Goal: Task Accomplishment & Management: Manage account settings

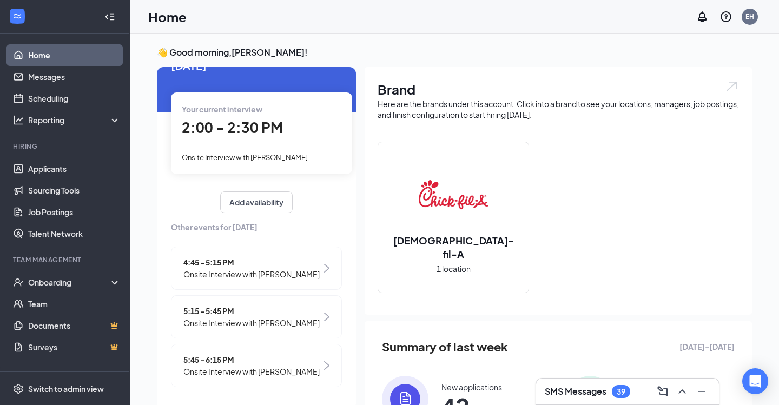
scroll to position [27, 0]
click at [287, 156] on span "Onsite Interview with [PERSON_NAME]" at bounding box center [245, 158] width 126 height 9
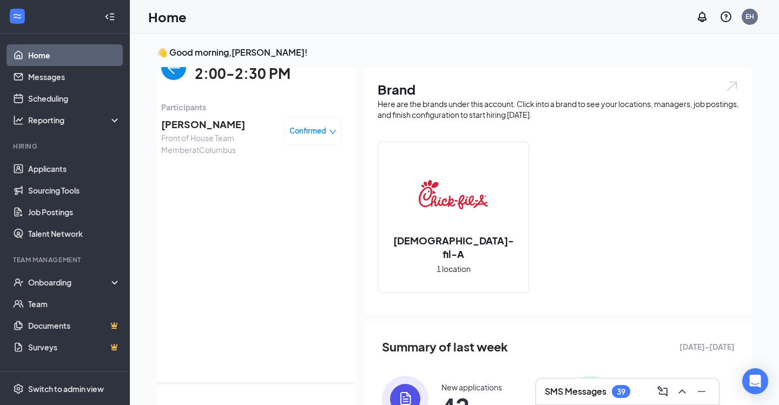
scroll to position [0, 0]
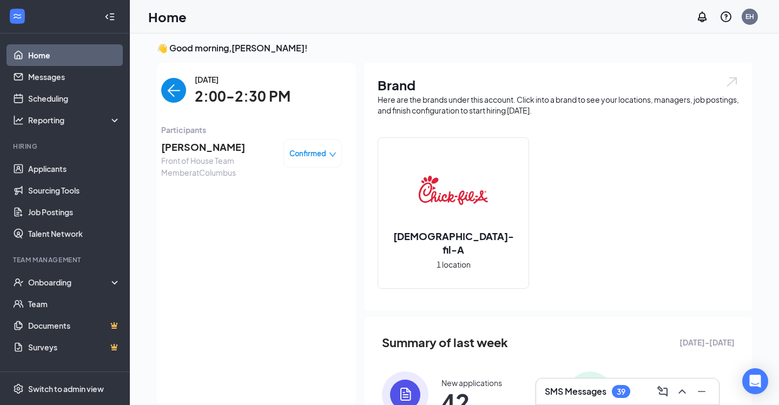
click at [303, 150] on span "Confirmed" at bounding box center [307, 153] width 37 height 11
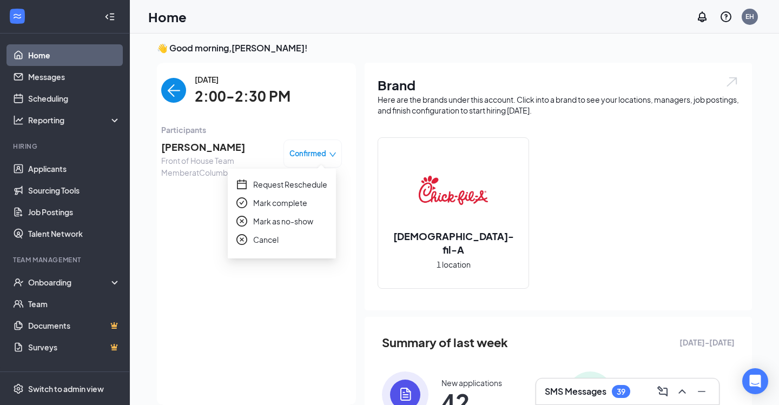
click at [280, 224] on span "Mark as no-show" at bounding box center [283, 221] width 60 height 12
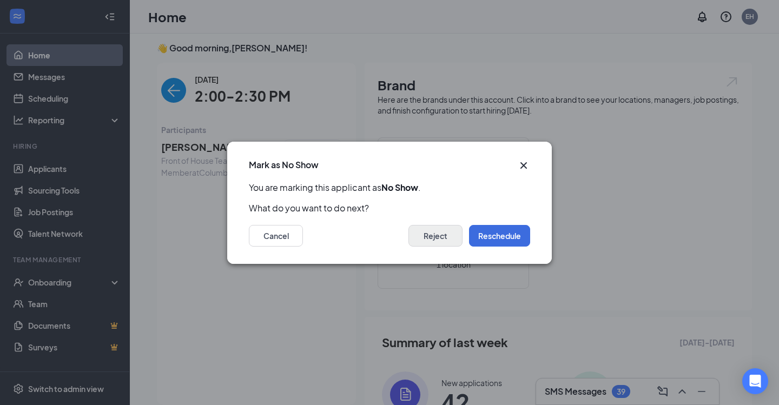
click at [434, 232] on button "Reject" at bounding box center [435, 236] width 54 height 22
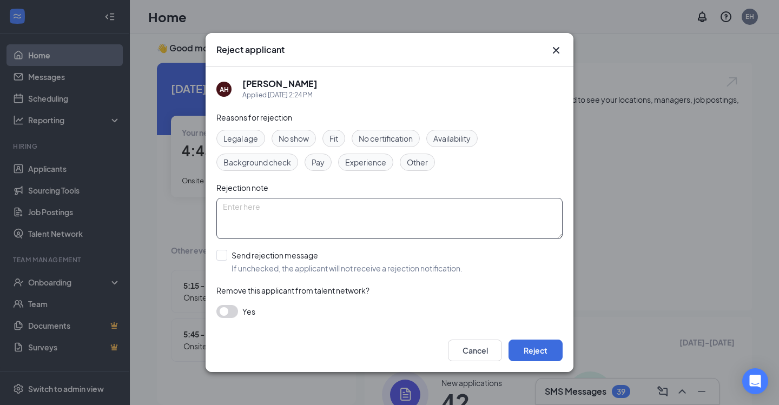
click at [343, 204] on textarea at bounding box center [389, 218] width 346 height 41
type textarea "Thank you for your interest in [DEMOGRAPHIC_DATA]-fil-a [GEOGRAPHIC_DATA]."
click at [295, 142] on span "No show" at bounding box center [293, 138] width 30 height 12
click at [542, 355] on button "Reject" at bounding box center [535, 351] width 54 height 22
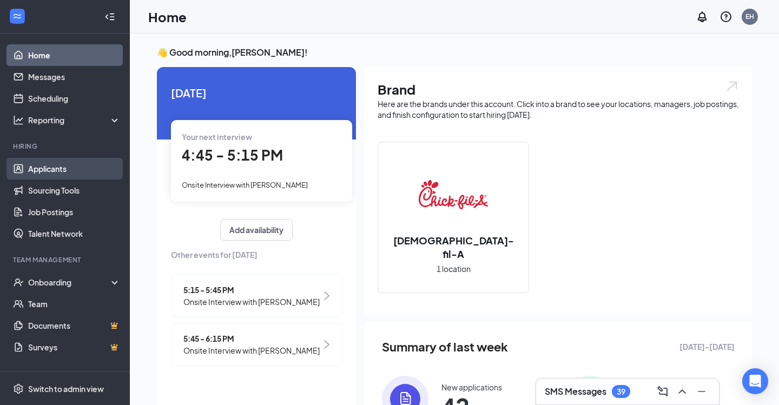
click at [56, 174] on link "Applicants" at bounding box center [74, 169] width 92 height 22
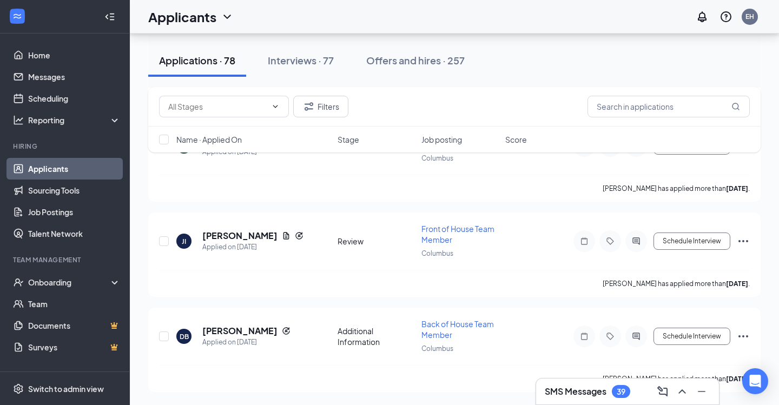
scroll to position [7103, 0]
click at [235, 338] on div "Applied on [DATE]" at bounding box center [246, 342] width 88 height 11
click at [234, 330] on h5 "[PERSON_NAME]" at bounding box center [239, 331] width 75 height 12
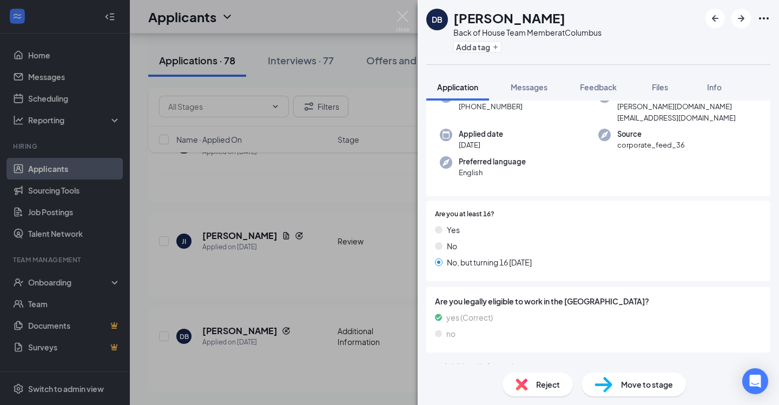
scroll to position [100, 0]
click at [552, 393] on div "Reject" at bounding box center [537, 385] width 70 height 24
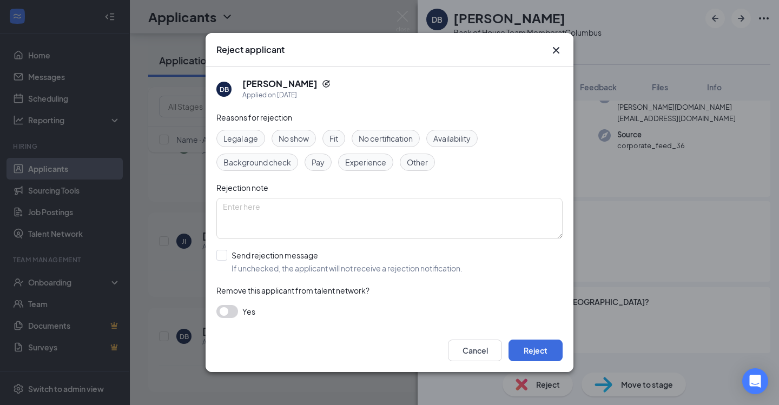
click at [454, 144] on span "Availability" at bounding box center [451, 138] width 37 height 12
click at [350, 211] on textarea at bounding box center [389, 218] width 346 height 41
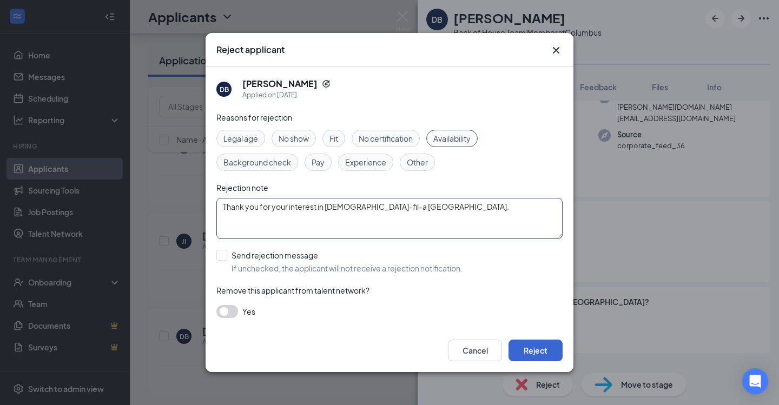
type textarea "Thank you for your interest in [DEMOGRAPHIC_DATA]-fil-a [GEOGRAPHIC_DATA]."
click at [542, 354] on button "Reject" at bounding box center [535, 351] width 54 height 22
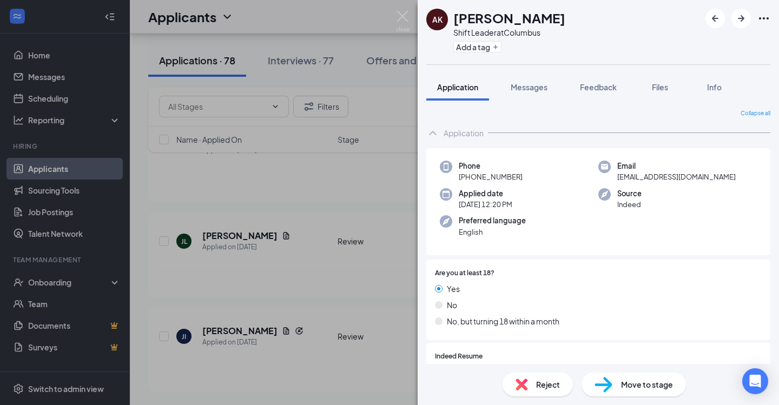
scroll to position [7008, 0]
click at [221, 330] on div "AK [PERSON_NAME] Shift Leader at [GEOGRAPHIC_DATA] Add a tag Application Messag…" at bounding box center [389, 202] width 779 height 405
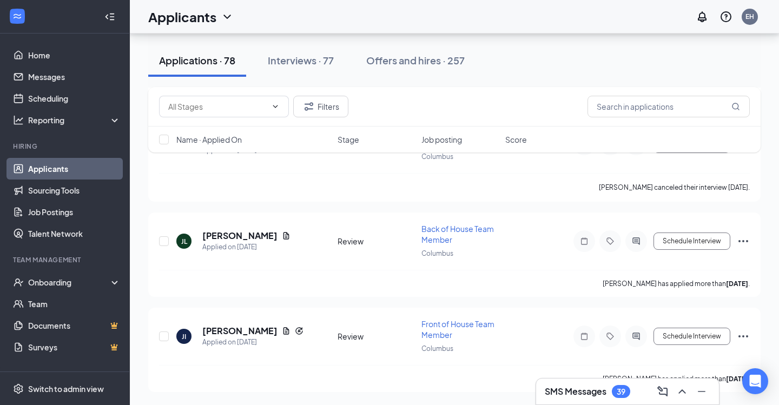
scroll to position [7103, 0]
click at [221, 330] on h5 "[PERSON_NAME]" at bounding box center [239, 331] width 75 height 12
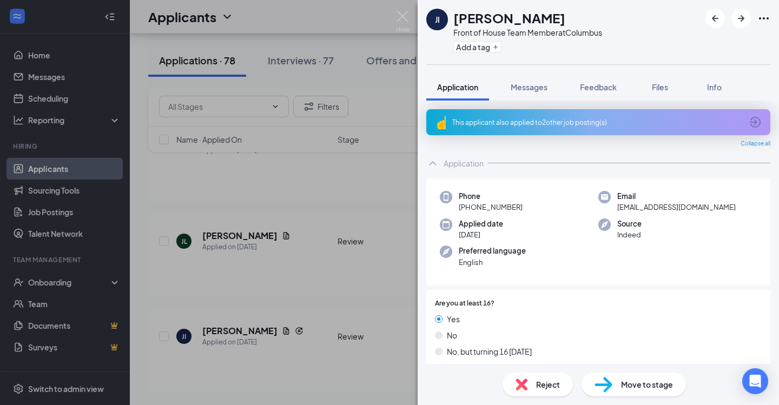
click at [535, 126] on div "This applicant also applied to 2 other job posting(s)" at bounding box center [597, 122] width 290 height 9
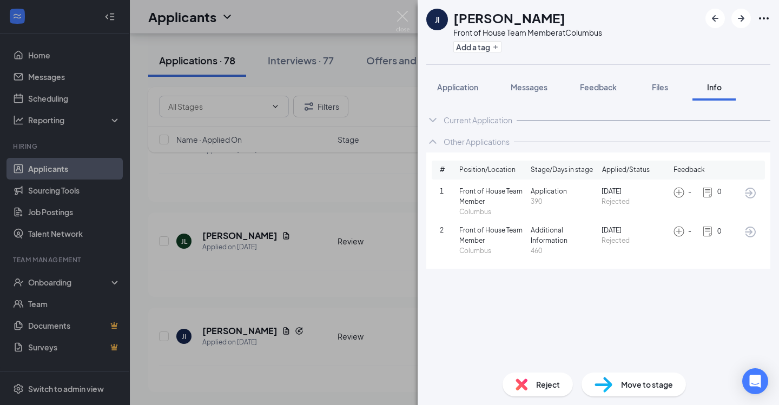
click at [224, 332] on div "[PERSON_NAME] Front of House Team Member at [GEOGRAPHIC_DATA] Add a tag Applica…" at bounding box center [389, 202] width 779 height 405
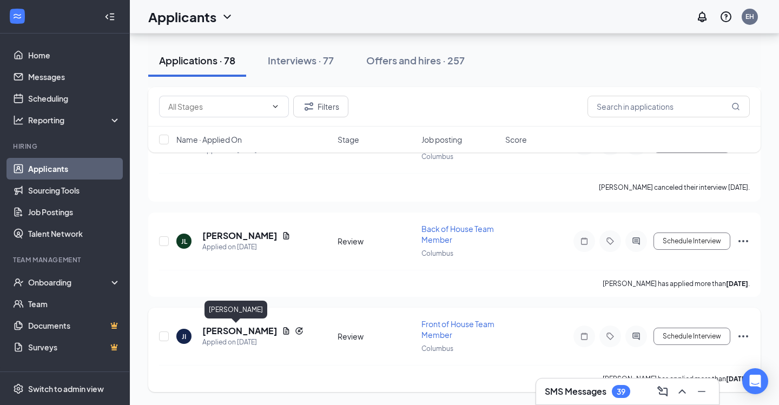
click at [223, 334] on h5 "[PERSON_NAME]" at bounding box center [239, 331] width 75 height 12
click at [221, 330] on div "[PERSON_NAME] Front of House Team Member at [GEOGRAPHIC_DATA] Add a tag Applica…" at bounding box center [389, 202] width 779 height 405
click at [220, 329] on h5 "[PERSON_NAME]" at bounding box center [239, 331] width 75 height 12
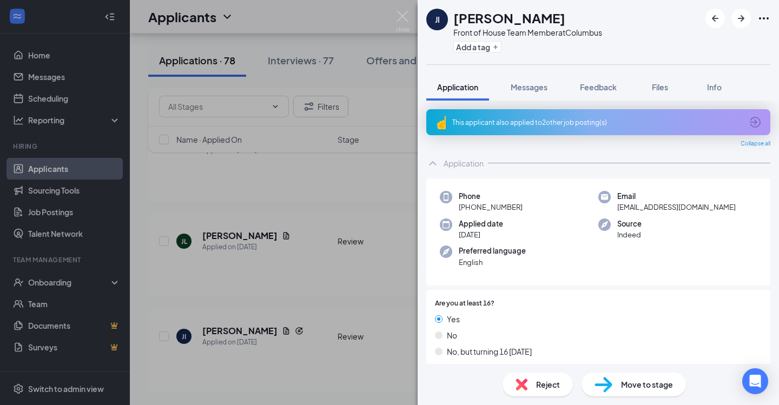
click at [499, 126] on div "This applicant also applied to 2 other job posting(s)" at bounding box center [597, 122] width 290 height 9
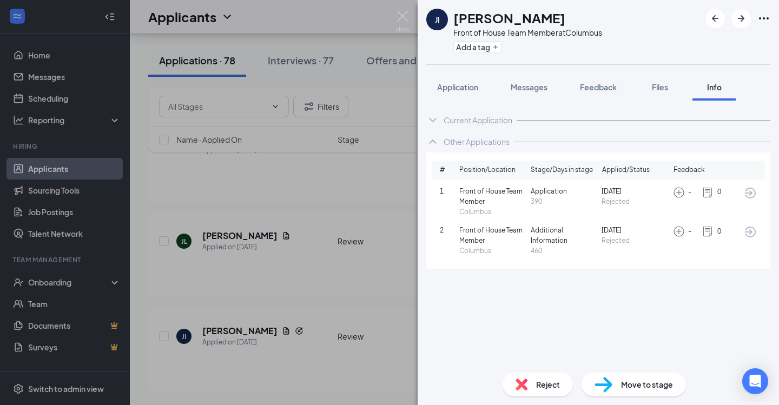
click at [216, 335] on div "[PERSON_NAME] Front of House Team Member at [GEOGRAPHIC_DATA] Add a tag Applica…" at bounding box center [389, 202] width 779 height 405
click at [216, 335] on h5 "[PERSON_NAME]" at bounding box center [239, 331] width 75 height 12
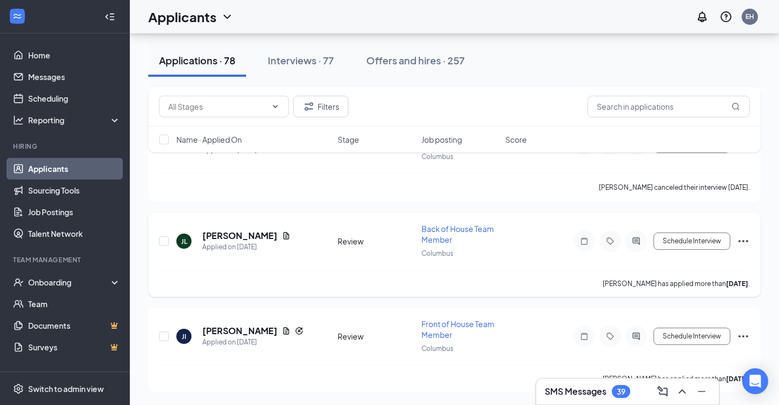
scroll to position [7103, 0]
click at [233, 329] on h5 "[PERSON_NAME]" at bounding box center [239, 331] width 75 height 12
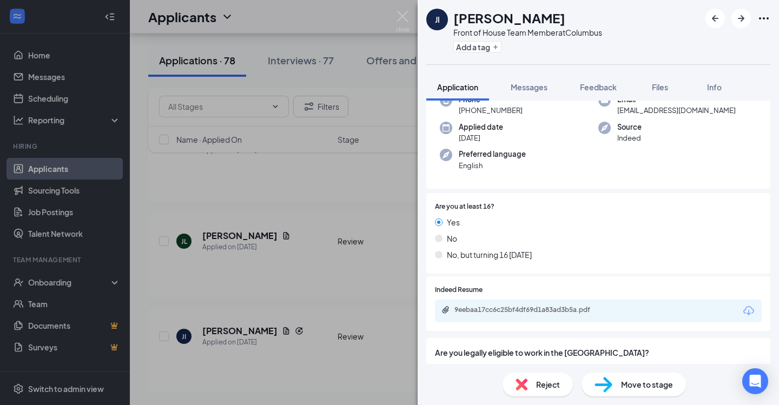
scroll to position [100, 0]
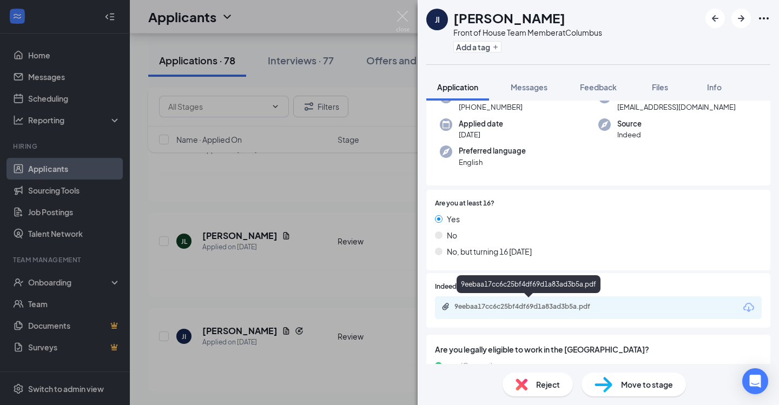
click at [524, 308] on div "9eebaa17cc6c25bf4df69d1a83ad3b5a.pdf" at bounding box center [529, 306] width 151 height 9
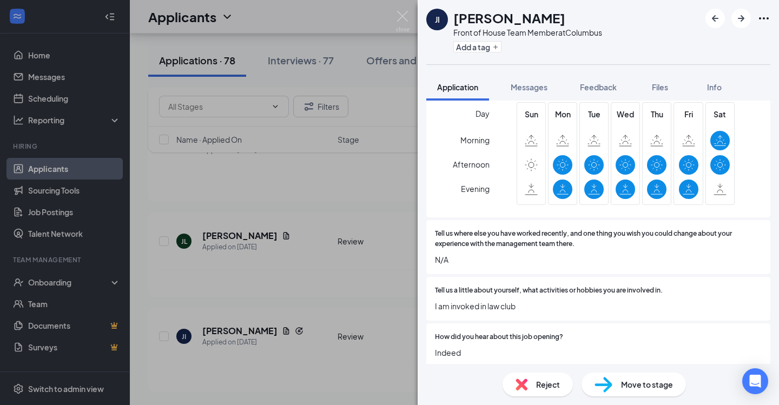
scroll to position [833, 0]
click at [627, 385] on span "Move to stage" at bounding box center [647, 385] width 52 height 12
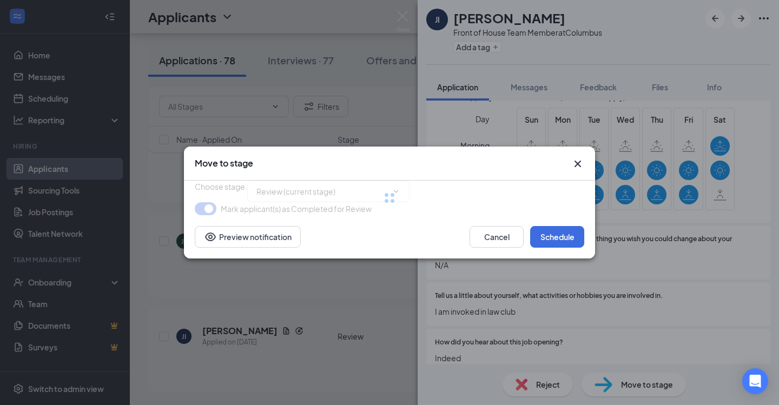
type input "Onsite Interview (next stage)"
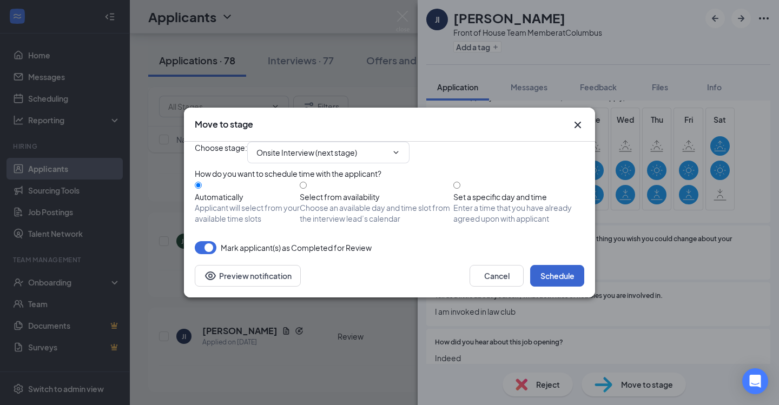
click at [572, 287] on button "Schedule" at bounding box center [557, 276] width 54 height 22
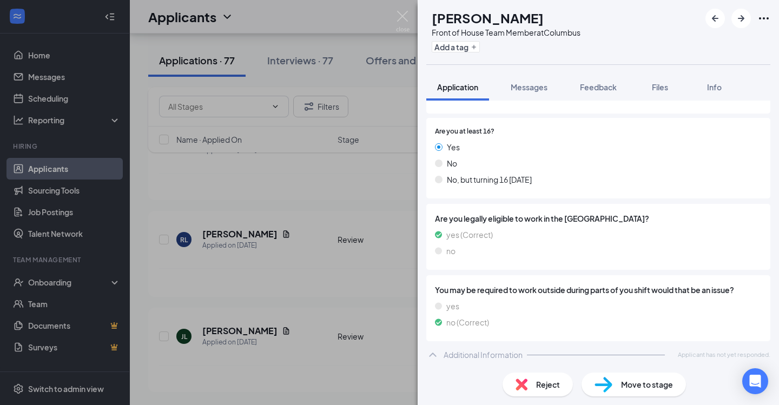
scroll to position [171, 0]
click at [217, 330] on div "LP [PERSON_NAME] Front of House Team Member at [GEOGRAPHIC_DATA] Add a tag Appl…" at bounding box center [389, 202] width 779 height 405
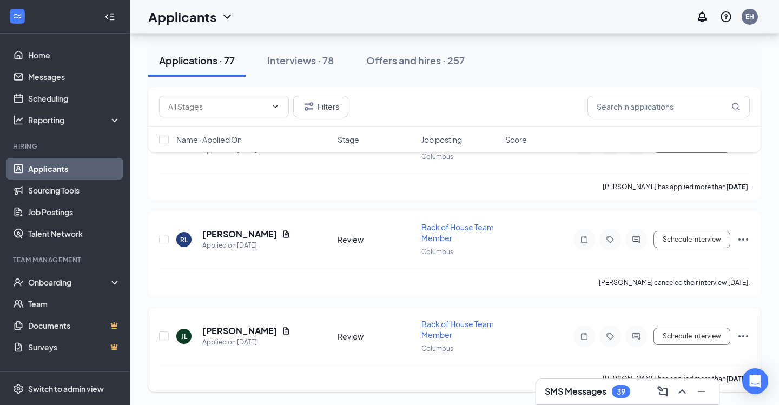
click at [233, 333] on h5 "[PERSON_NAME]" at bounding box center [239, 331] width 75 height 12
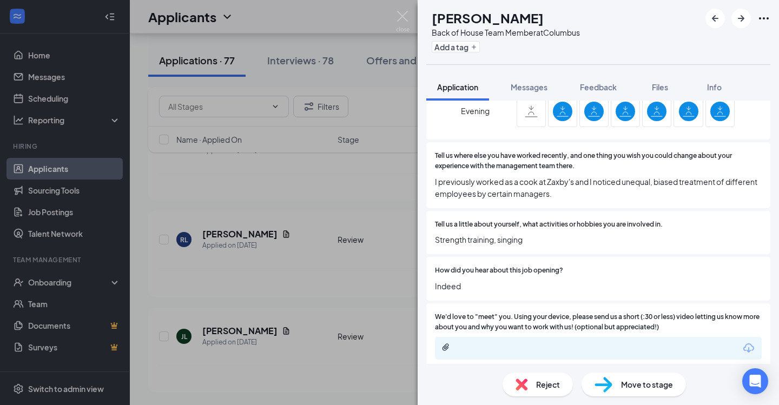
scroll to position [859, 0]
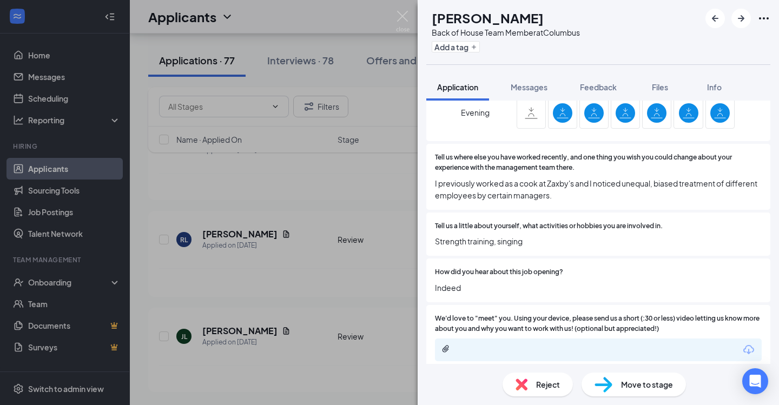
click at [235, 377] on div "[PERSON_NAME] [PERSON_NAME] Back of House Team Member at [GEOGRAPHIC_DATA] Add …" at bounding box center [389, 202] width 779 height 405
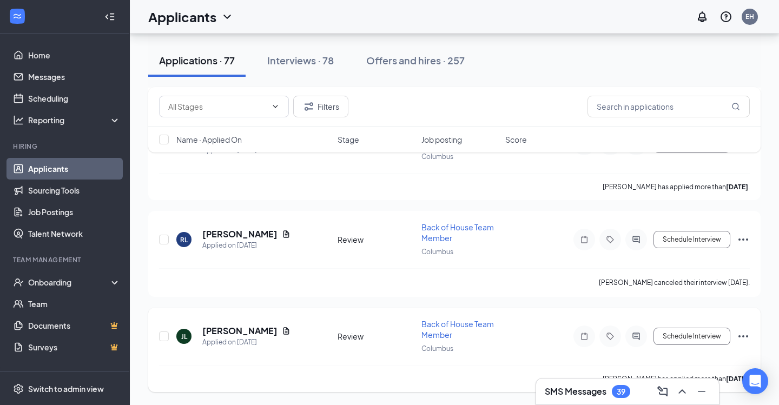
click at [224, 333] on h5 "[PERSON_NAME]" at bounding box center [239, 331] width 75 height 12
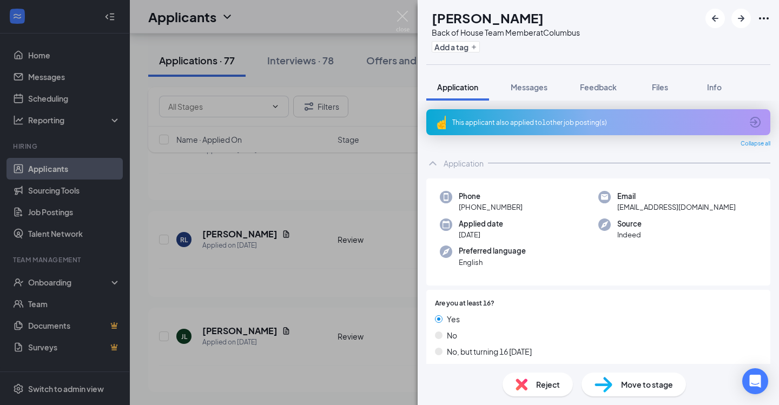
click at [517, 130] on div "This applicant also applied to 1 other job posting(s)" at bounding box center [598, 122] width 344 height 26
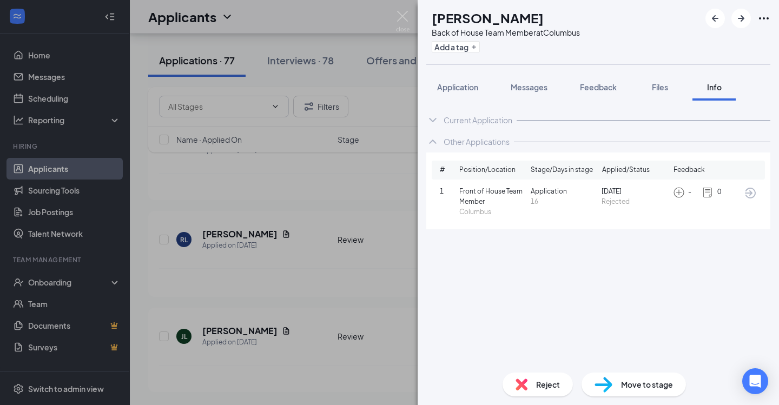
click at [232, 329] on div "[PERSON_NAME] [PERSON_NAME] Back of House Team Member at [GEOGRAPHIC_DATA] Add …" at bounding box center [389, 202] width 779 height 405
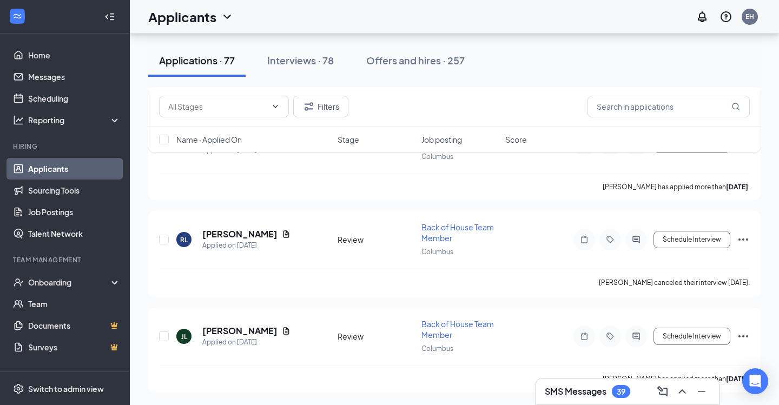
click at [232, 329] on h5 "[PERSON_NAME]" at bounding box center [239, 331] width 75 height 12
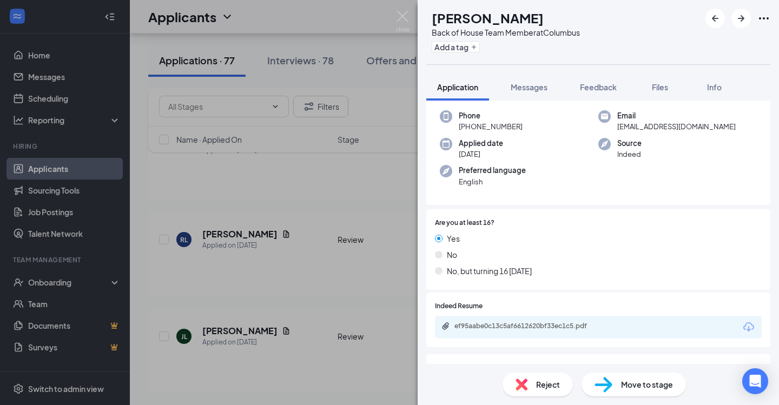
scroll to position [107, 0]
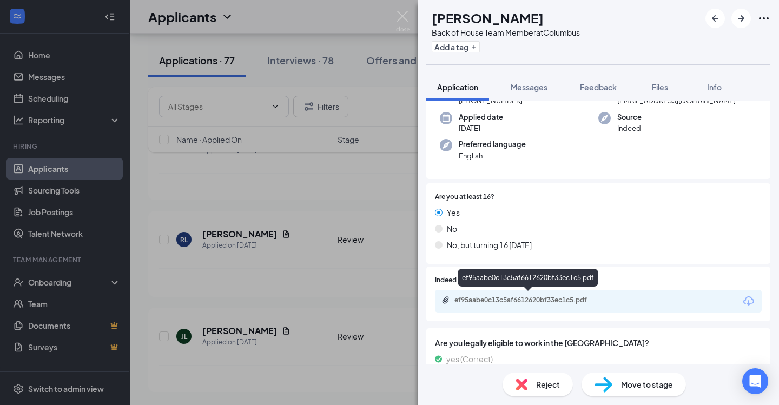
click at [526, 296] on div "ef95aabe0c13c5af6612620bf33ec1c5.pdf" at bounding box center [529, 300] width 151 height 9
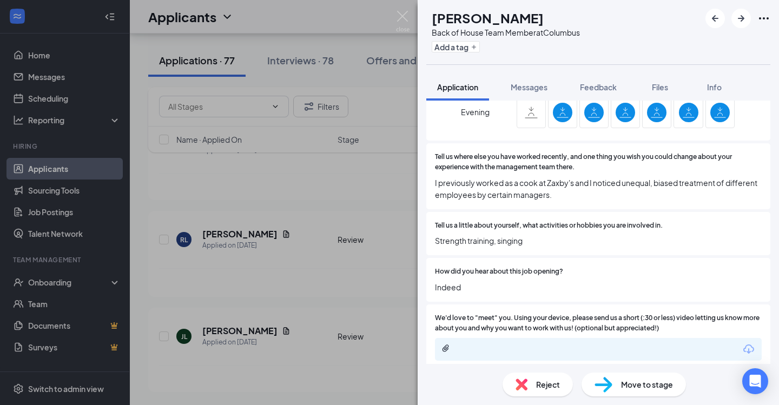
scroll to position [859, 0]
click at [629, 388] on span "Move to stage" at bounding box center [647, 385] width 52 height 12
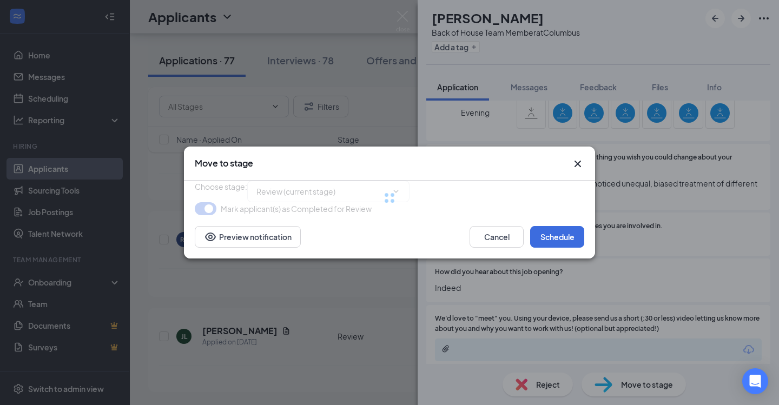
type input "Onsite Interview (next stage)"
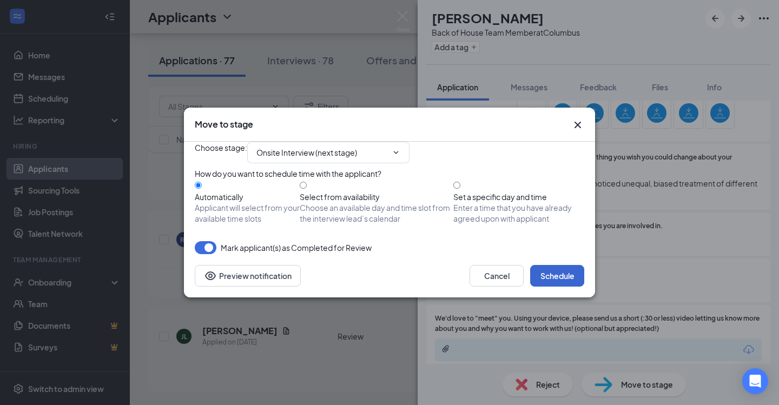
click at [559, 287] on button "Schedule" at bounding box center [557, 276] width 54 height 22
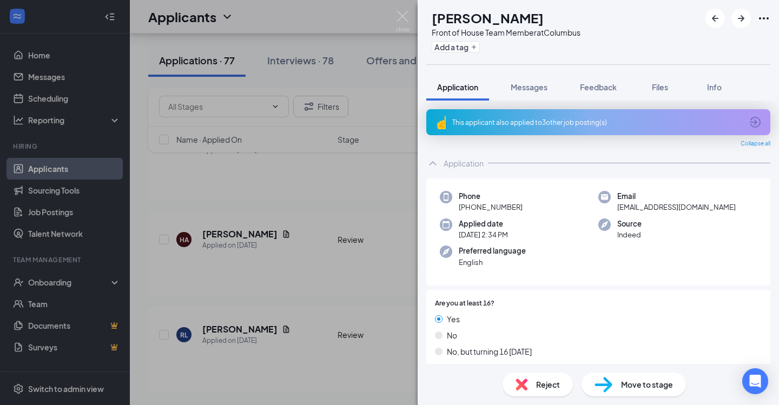
scroll to position [6913, 0]
click at [560, 295] on div "Are you at least 16? Yes No No, but turning 16 [DATE]" at bounding box center [598, 330] width 344 height 81
click at [543, 128] on div "This applicant also applied to 3 other job posting(s)" at bounding box center [598, 122] width 344 height 26
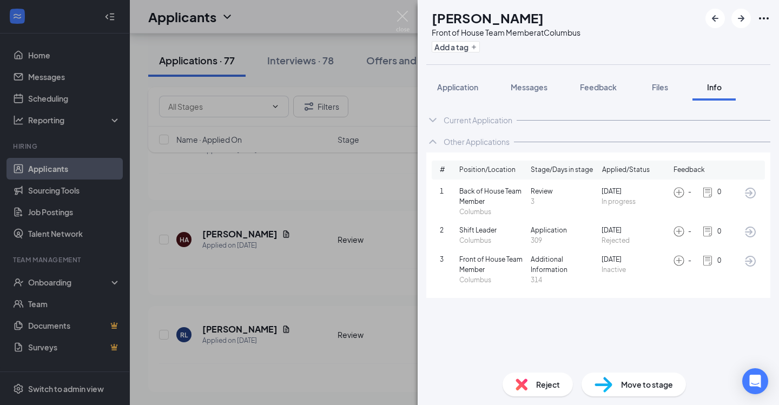
click at [241, 322] on div "LP [PERSON_NAME] Front of House Team Member at [GEOGRAPHIC_DATA] Add a tag Appl…" at bounding box center [389, 202] width 779 height 405
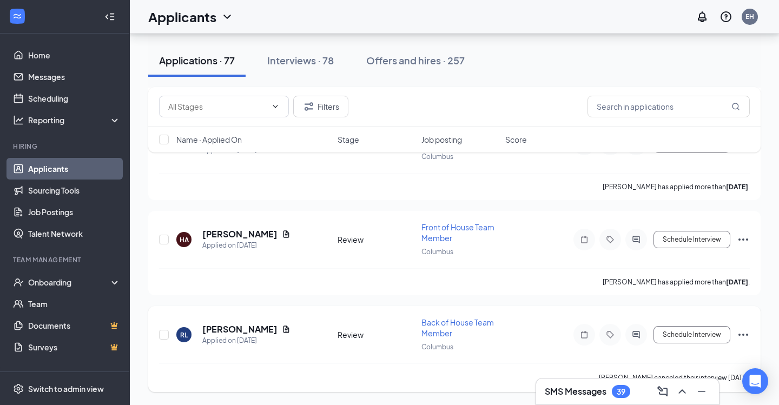
click at [245, 338] on div "Applied on [DATE]" at bounding box center [246, 340] width 88 height 11
click at [238, 332] on h5 "[PERSON_NAME]" at bounding box center [239, 329] width 75 height 12
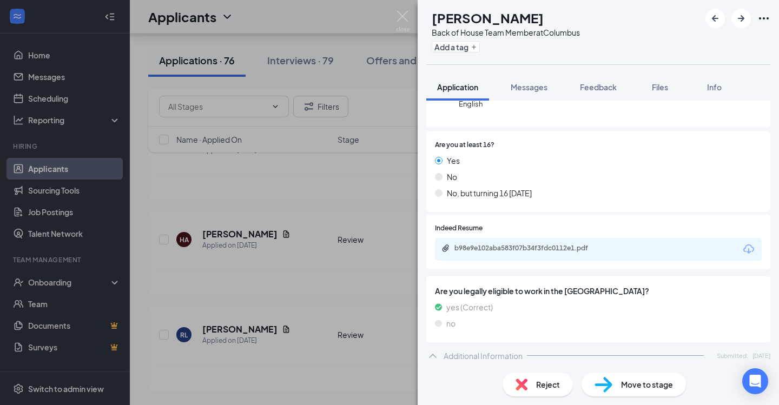
scroll to position [207, 0]
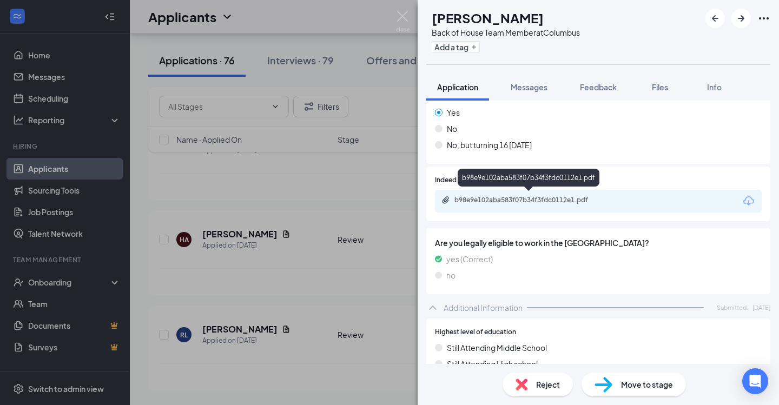
click at [561, 203] on div "b98e9e102aba583f07b34f3fdc0112e1.pdf" at bounding box center [528, 201] width 175 height 10
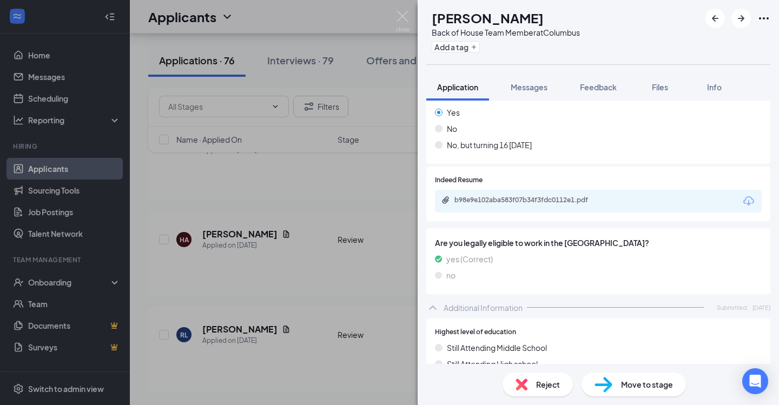
click at [548, 377] on div "Reject" at bounding box center [537, 385] width 70 height 24
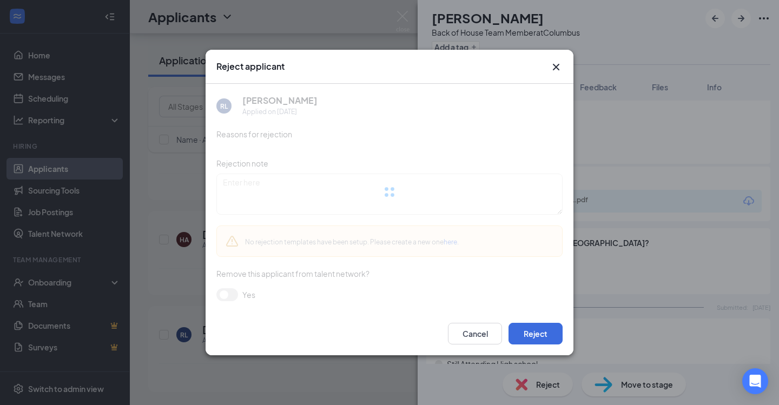
click at [548, 384] on div "Reject applicant [PERSON_NAME] Applied on [DATE] Reasons for rejection Rejectio…" at bounding box center [389, 202] width 779 height 405
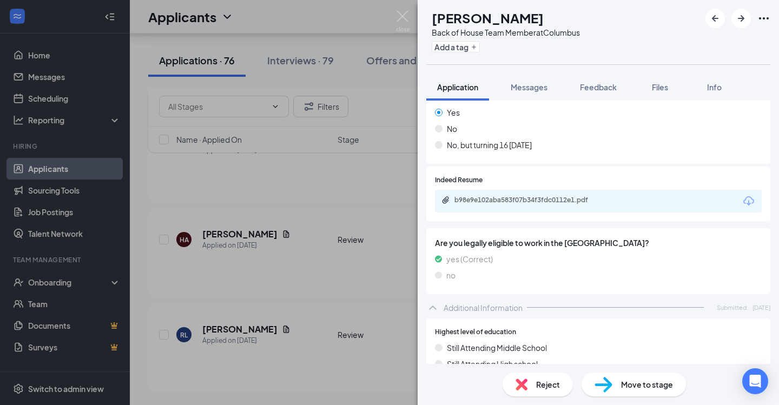
click at [544, 387] on span "Reject" at bounding box center [548, 385] width 24 height 12
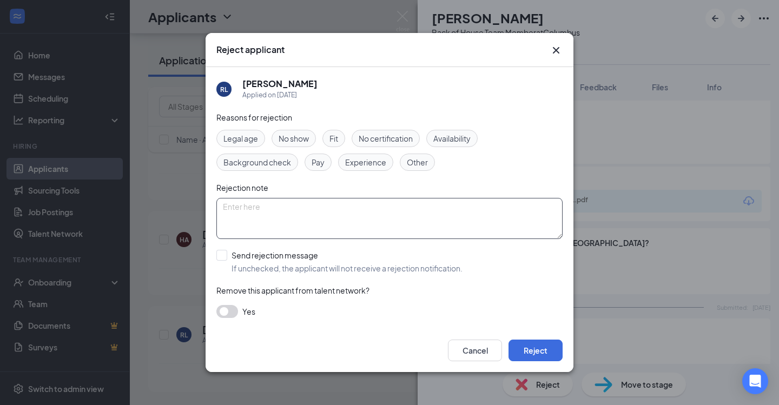
click at [321, 217] on textarea at bounding box center [389, 218] width 346 height 41
type textarea "Thank you for your interest in [DEMOGRAPHIC_DATA]-fil-a [GEOGRAPHIC_DATA]."
click at [427, 161] on span "Other" at bounding box center [417, 162] width 21 height 12
click at [420, 162] on span "Other" at bounding box center [417, 162] width 21 height 12
click at [530, 351] on button "Reject" at bounding box center [535, 351] width 54 height 22
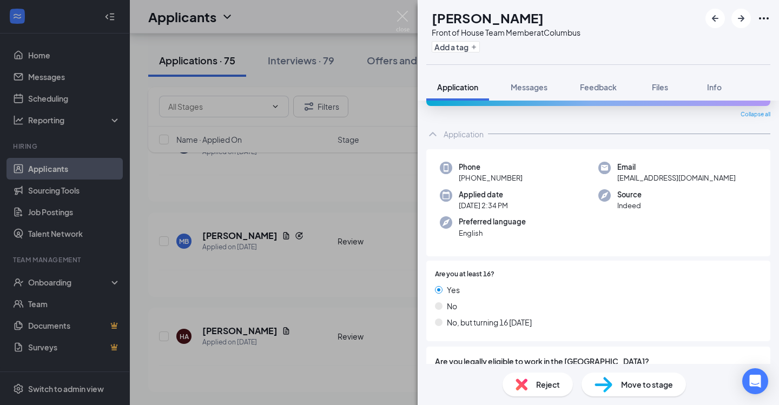
scroll to position [36, 0]
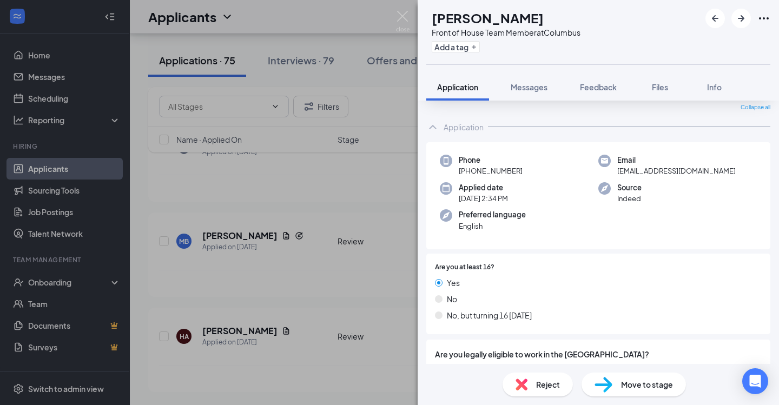
click at [233, 334] on div "LP [PERSON_NAME] Front of House Team Member at [GEOGRAPHIC_DATA] Add a tag Appl…" at bounding box center [389, 202] width 779 height 405
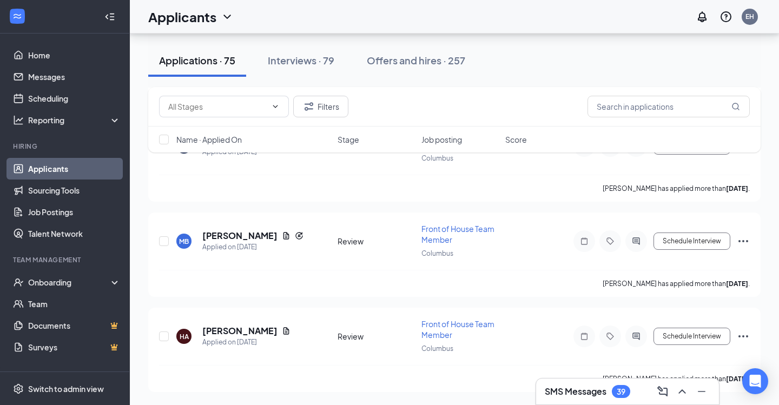
click at [233, 334] on h5 "[PERSON_NAME]" at bounding box center [239, 331] width 75 height 12
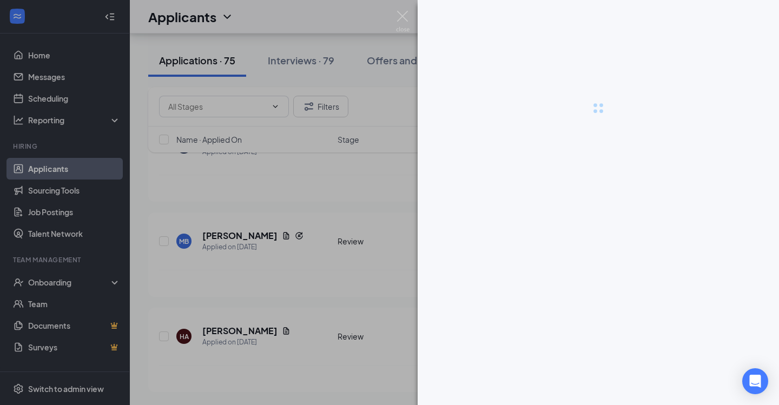
click at [221, 338] on div at bounding box center [389, 202] width 779 height 405
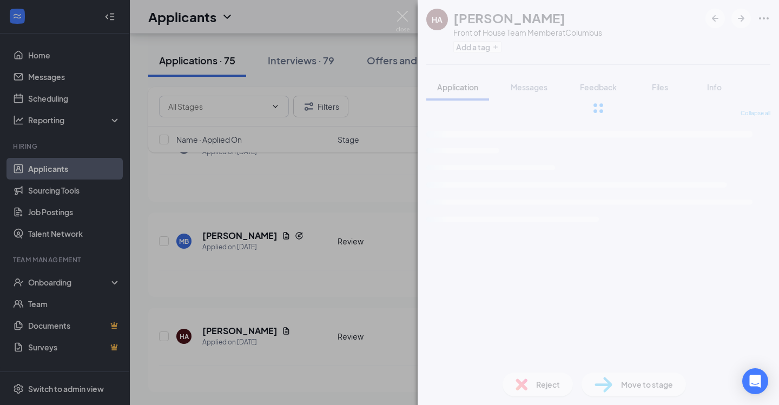
click at [223, 334] on div "HA [PERSON_NAME] Front of House Team Member at [GEOGRAPHIC_DATA] Add a tag Appl…" at bounding box center [389, 202] width 779 height 405
